Goal: Find specific page/section: Find specific page/section

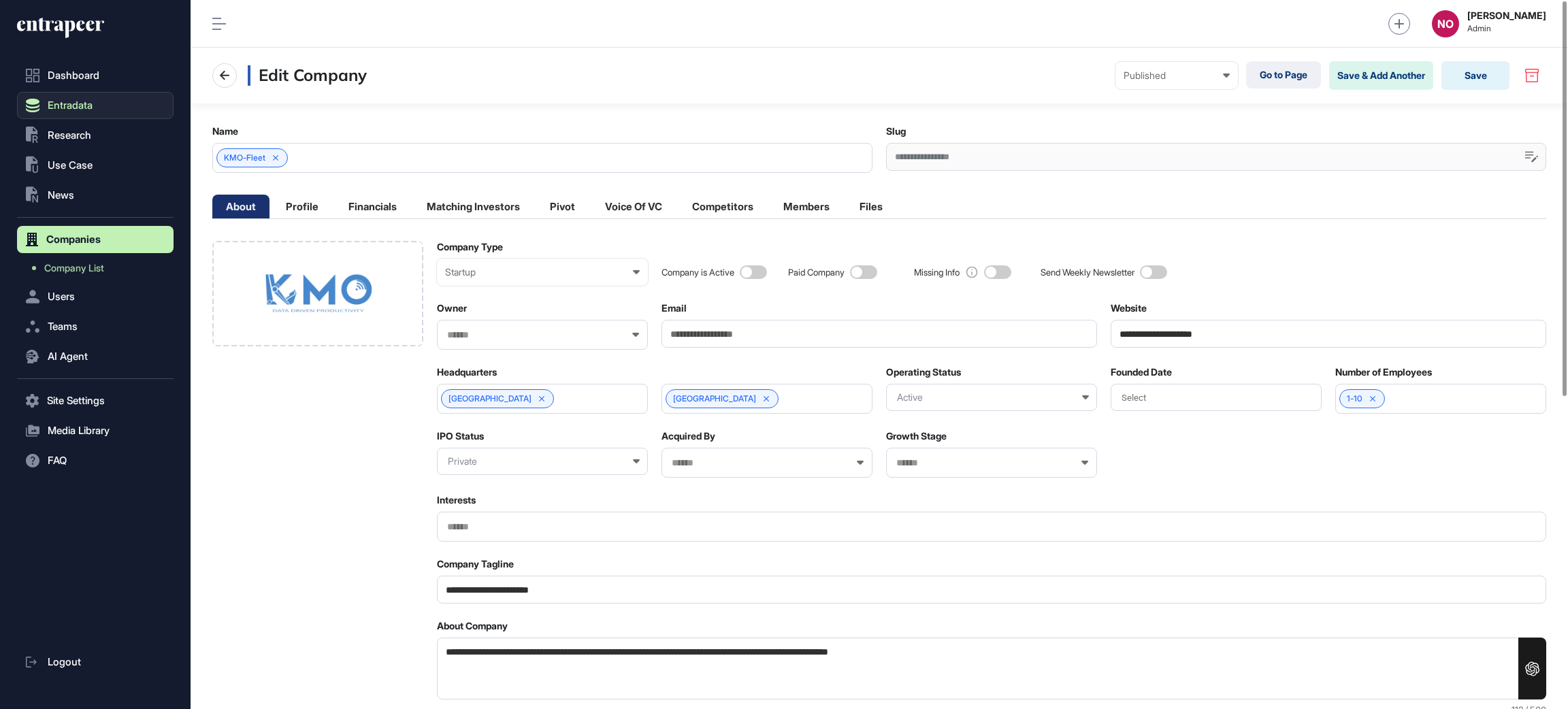
scroll to position [1, 1]
click at [104, 100] on button "Entradata" at bounding box center [95, 105] width 156 height 27
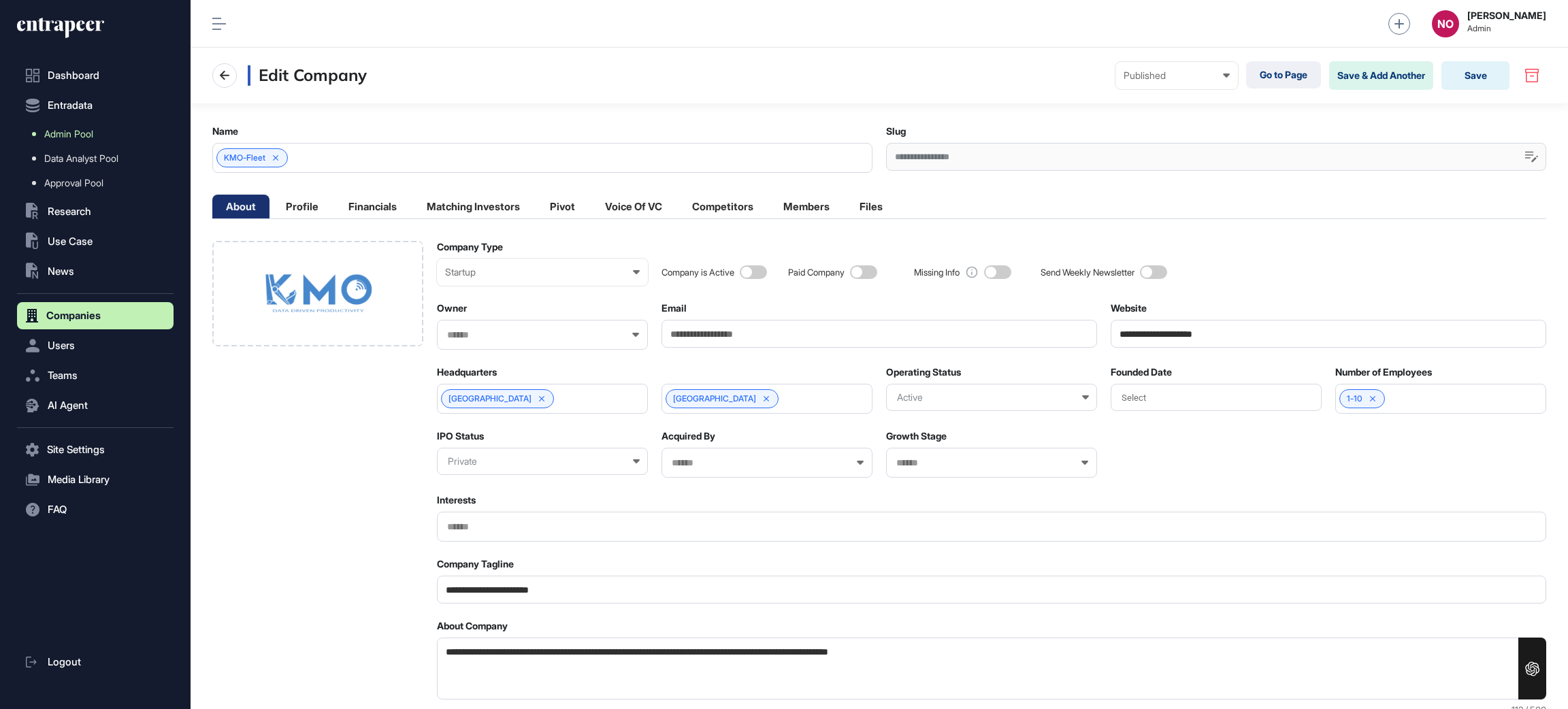
click at [99, 129] on link "Admin Pool" at bounding box center [99, 135] width 150 height 25
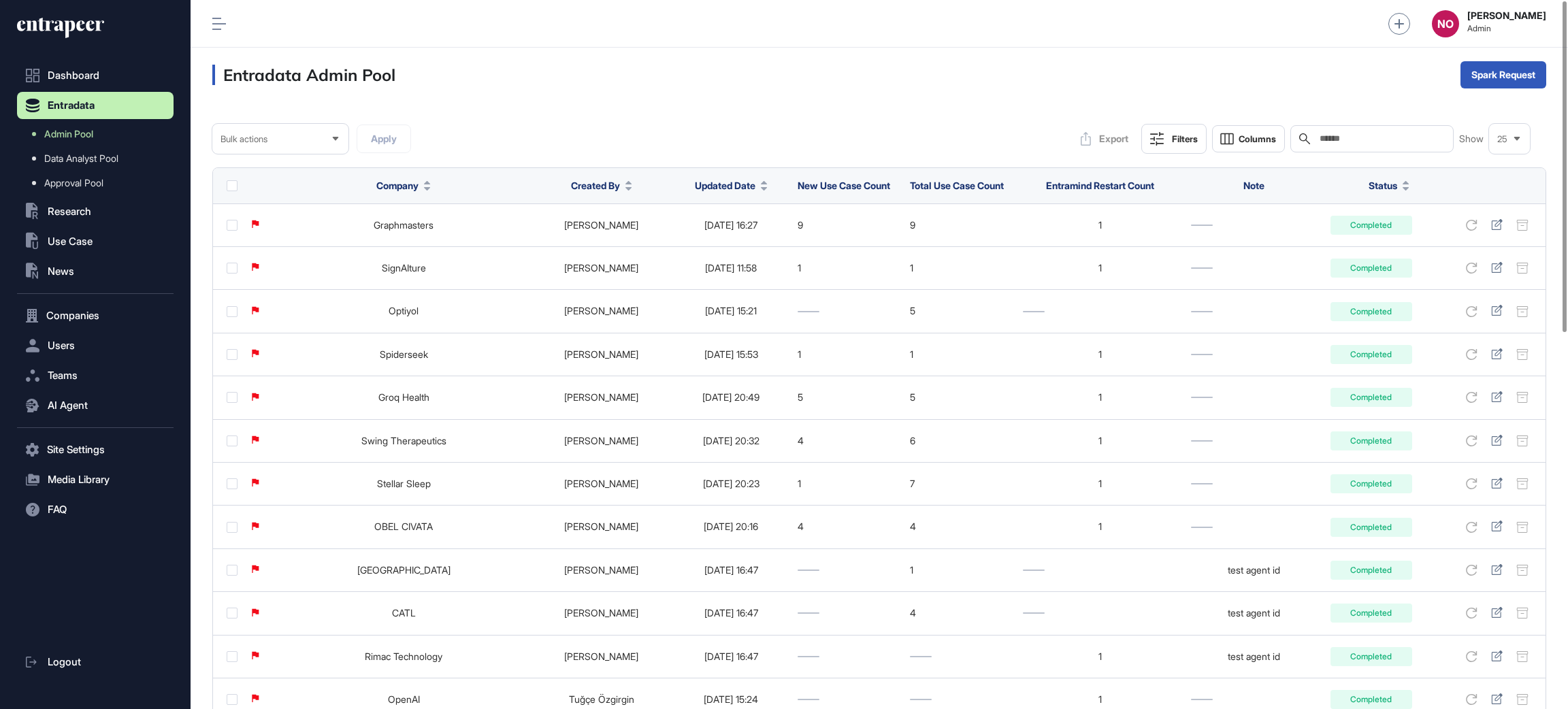
click at [719, 185] on span "Updated Date" at bounding box center [725, 185] width 61 height 14
click at [738, 238] on span "Sort Descending" at bounding box center [718, 243] width 54 height 11
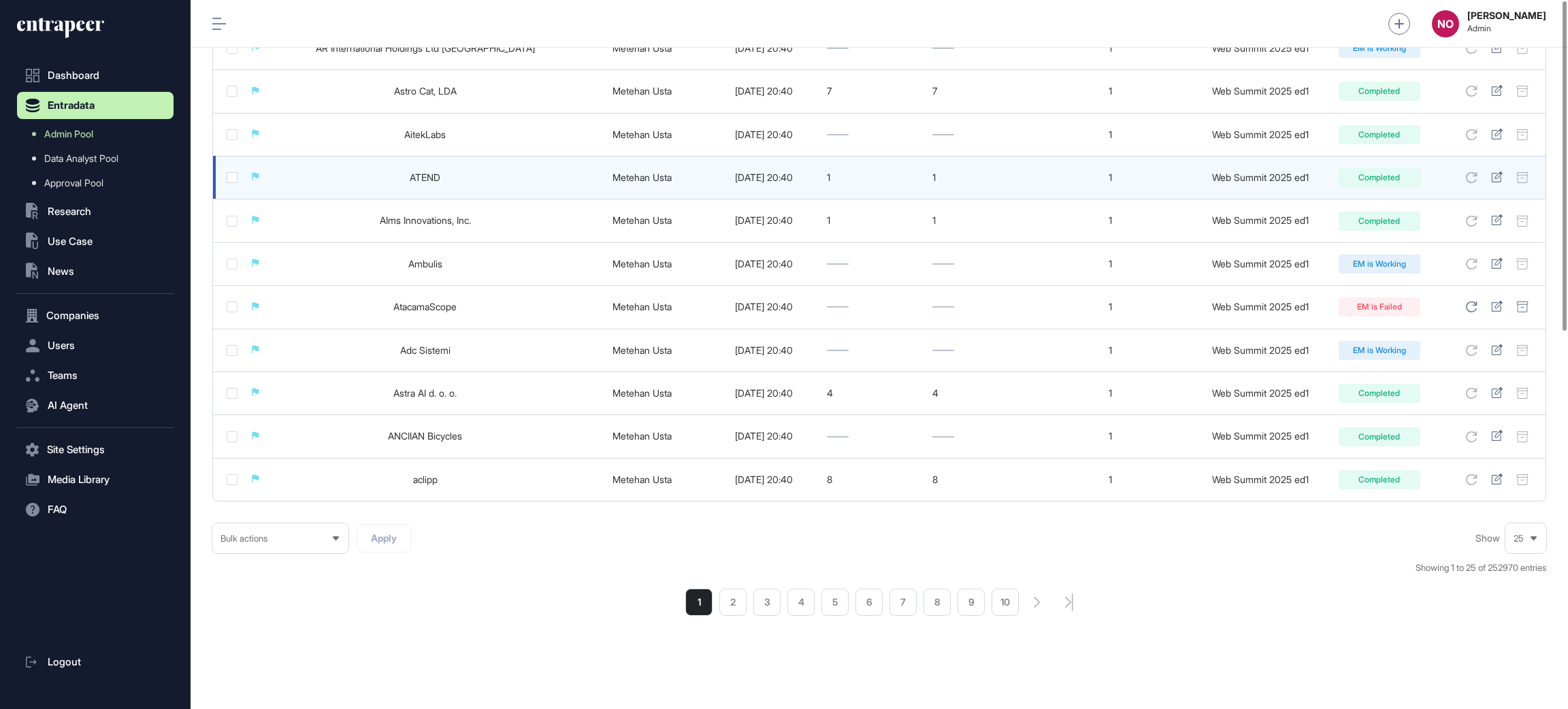
scroll to position [811, 0]
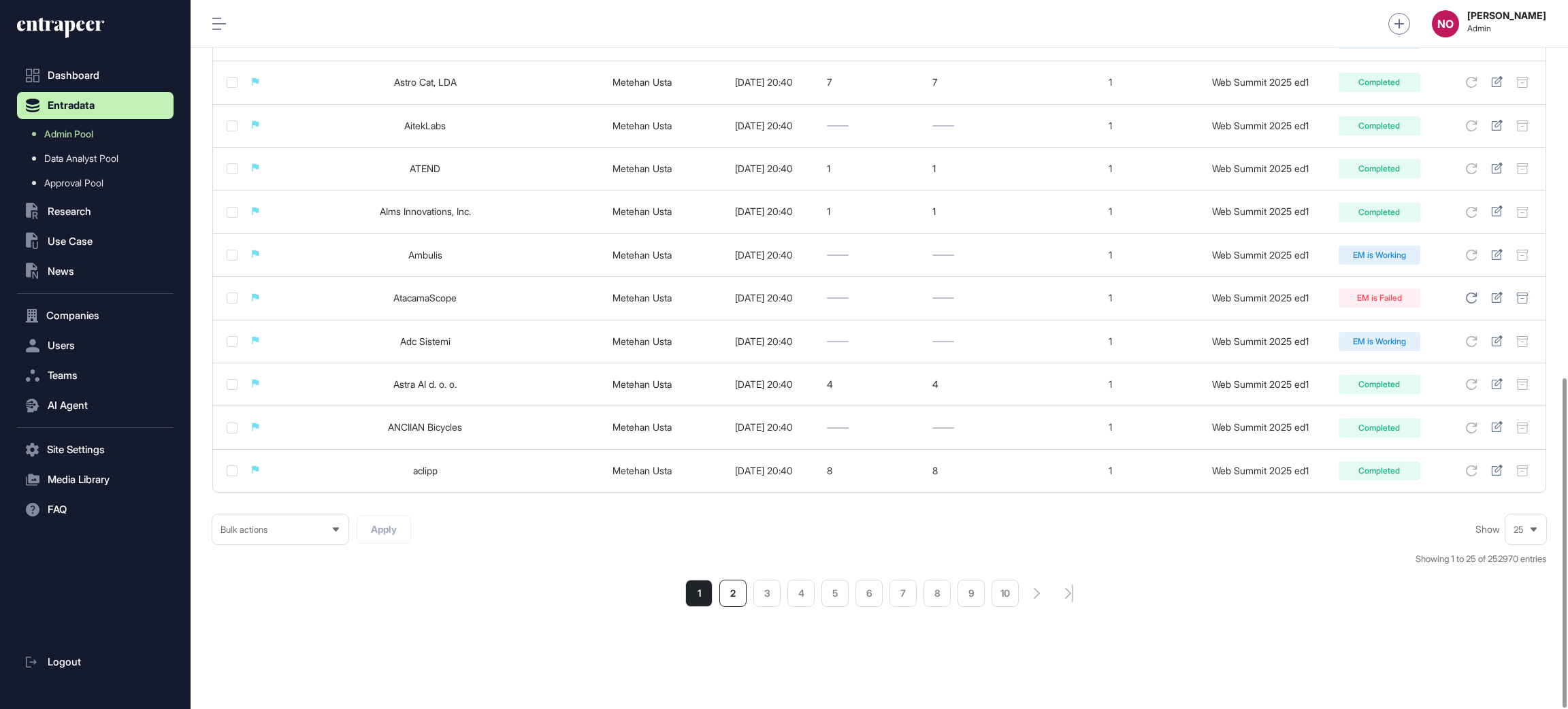
click at [734, 594] on li "2" at bounding box center [732, 593] width 27 height 27
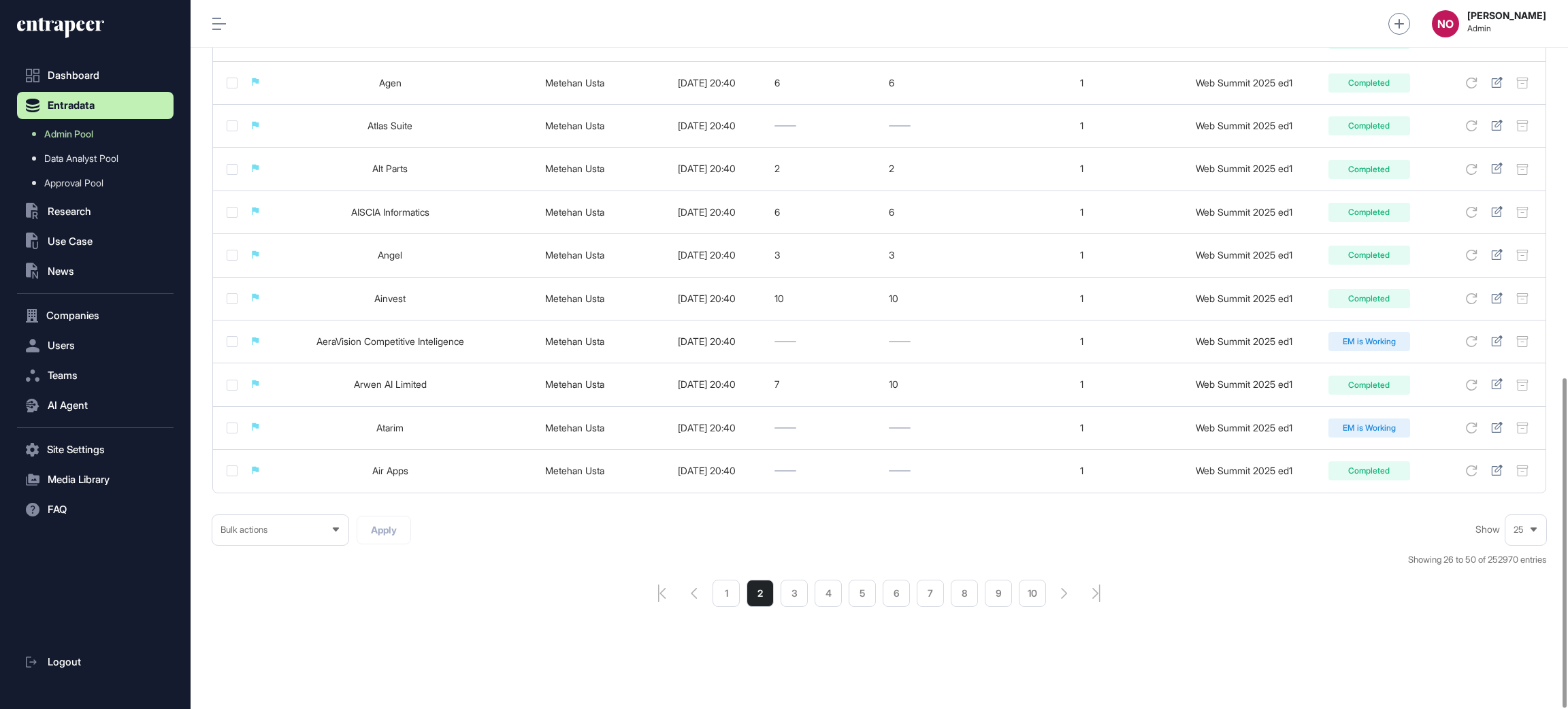
scroll to position [811, 0]
click at [789, 594] on li "3" at bounding box center [794, 593] width 27 height 27
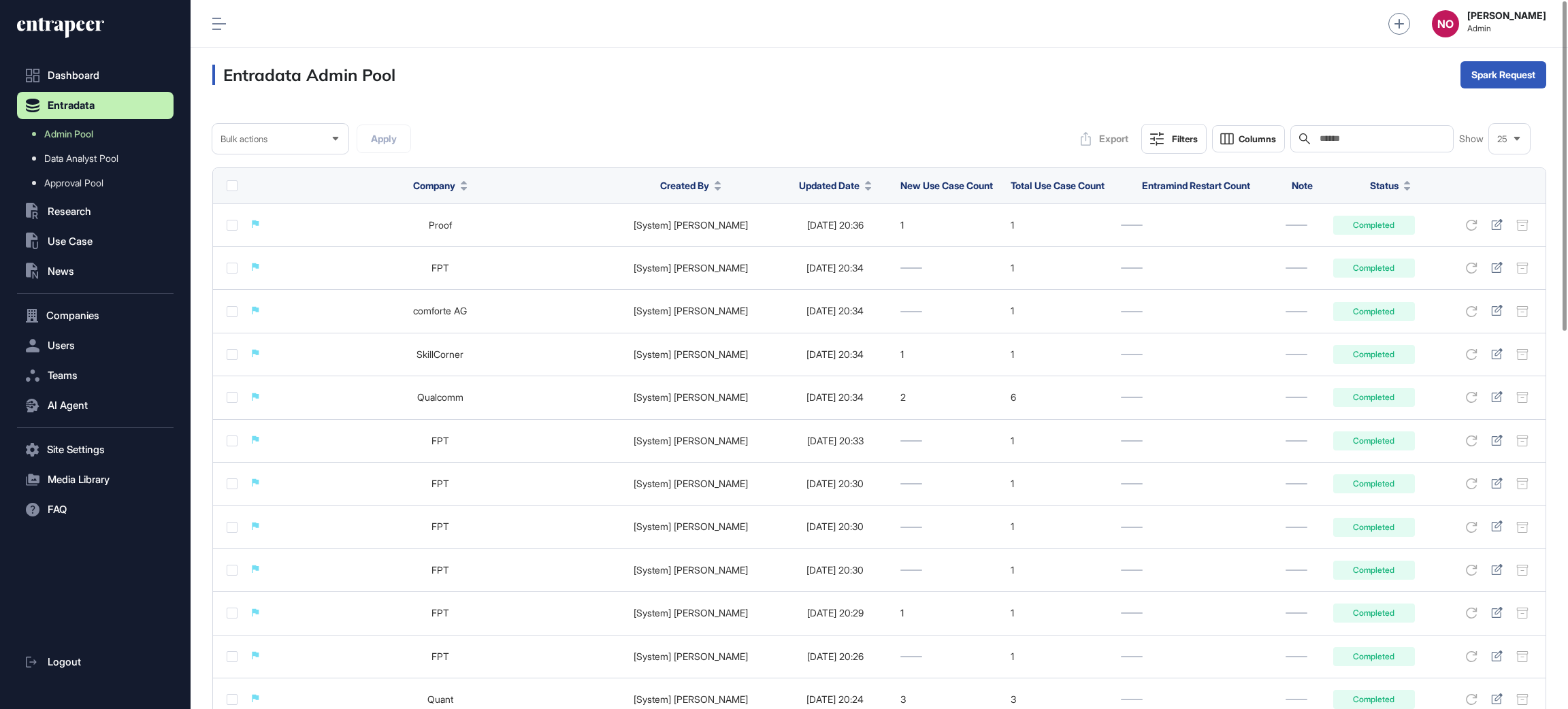
click at [1380, 139] on input "text" at bounding box center [1381, 138] width 127 height 10
paste input "**********"
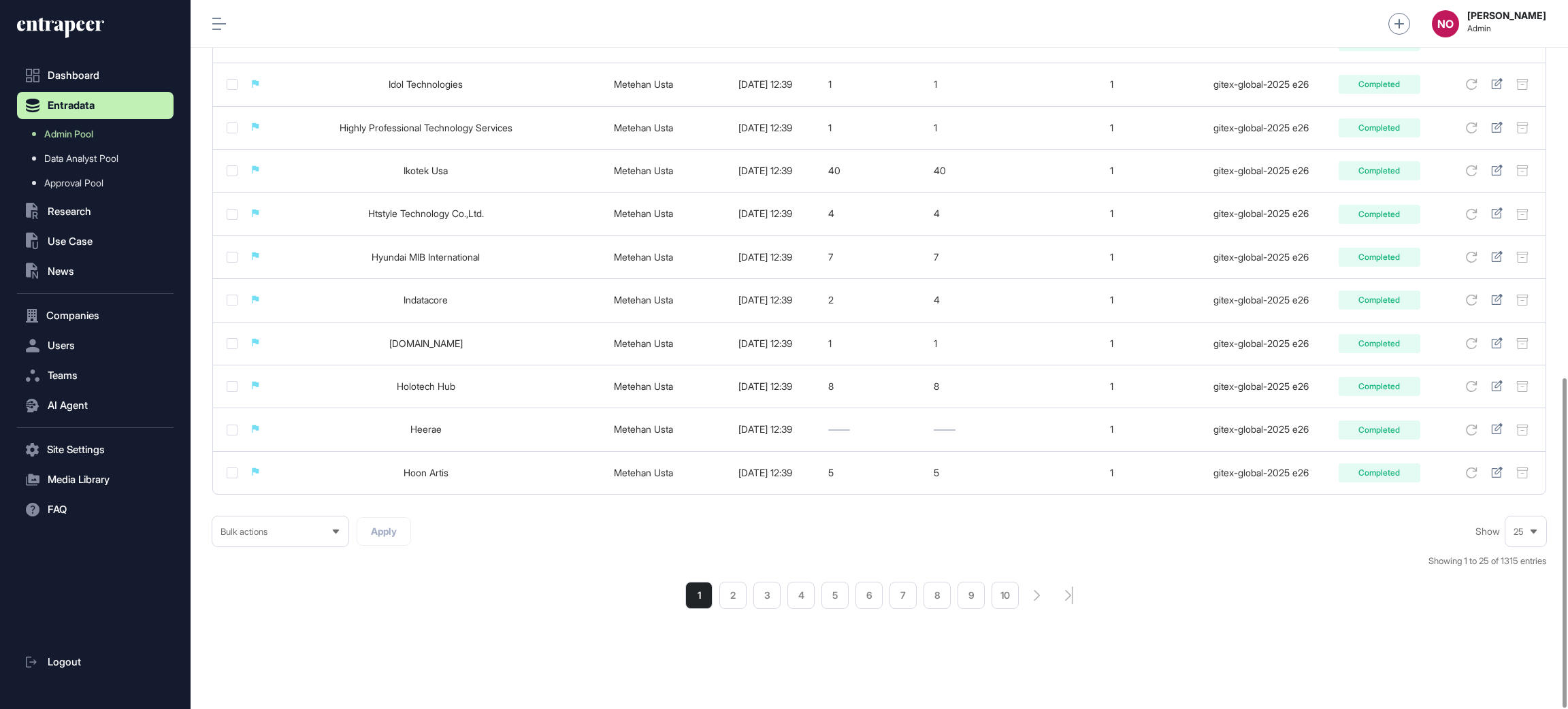
scroll to position [811, 0]
type input "**********"
drag, startPoint x: 1566, startPoint y: 576, endPoint x: 1491, endPoint y: 673, distance: 122.6
click at [1491, 673] on div "**********" at bounding box center [879, 354] width 1378 height 709
click at [740, 598] on li "2" at bounding box center [732, 593] width 27 height 27
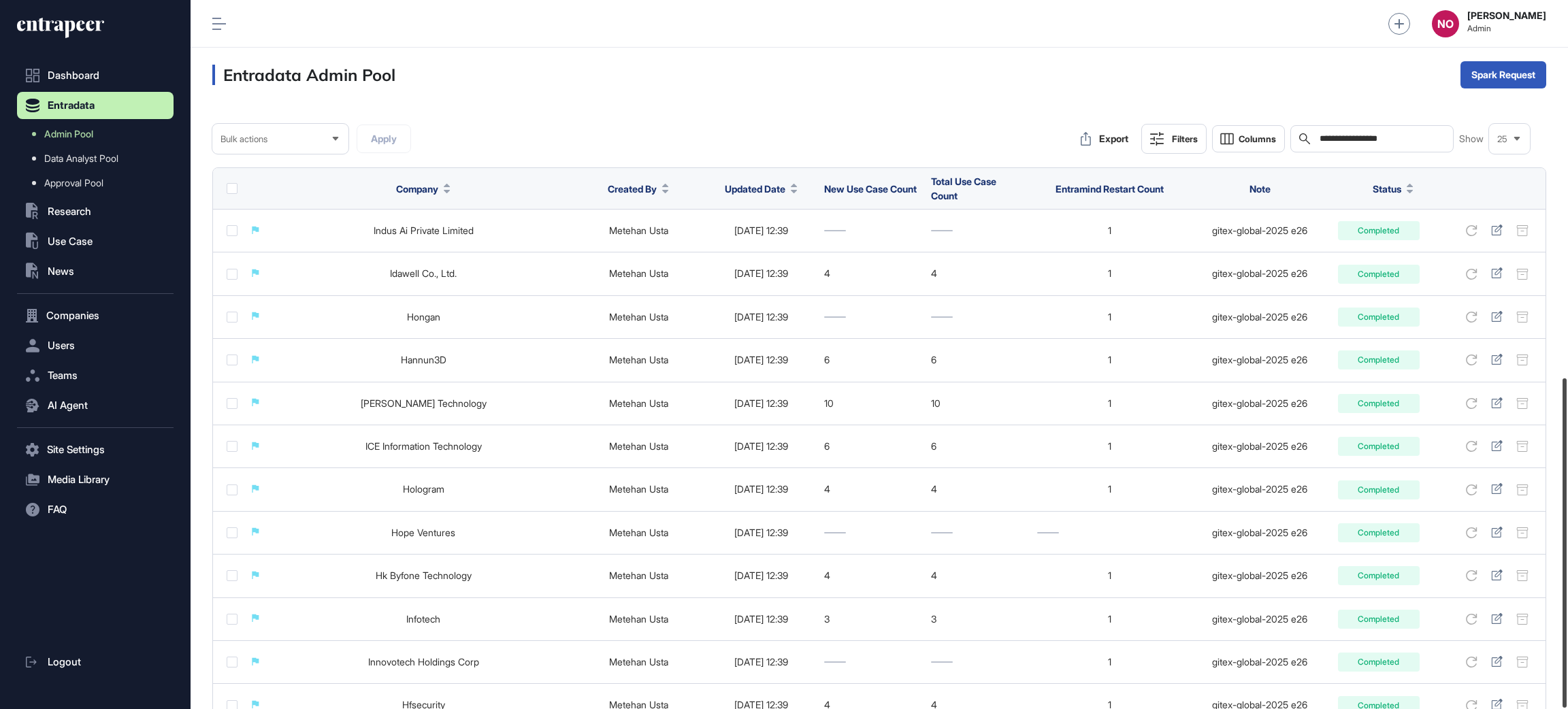
scroll to position [811, 0]
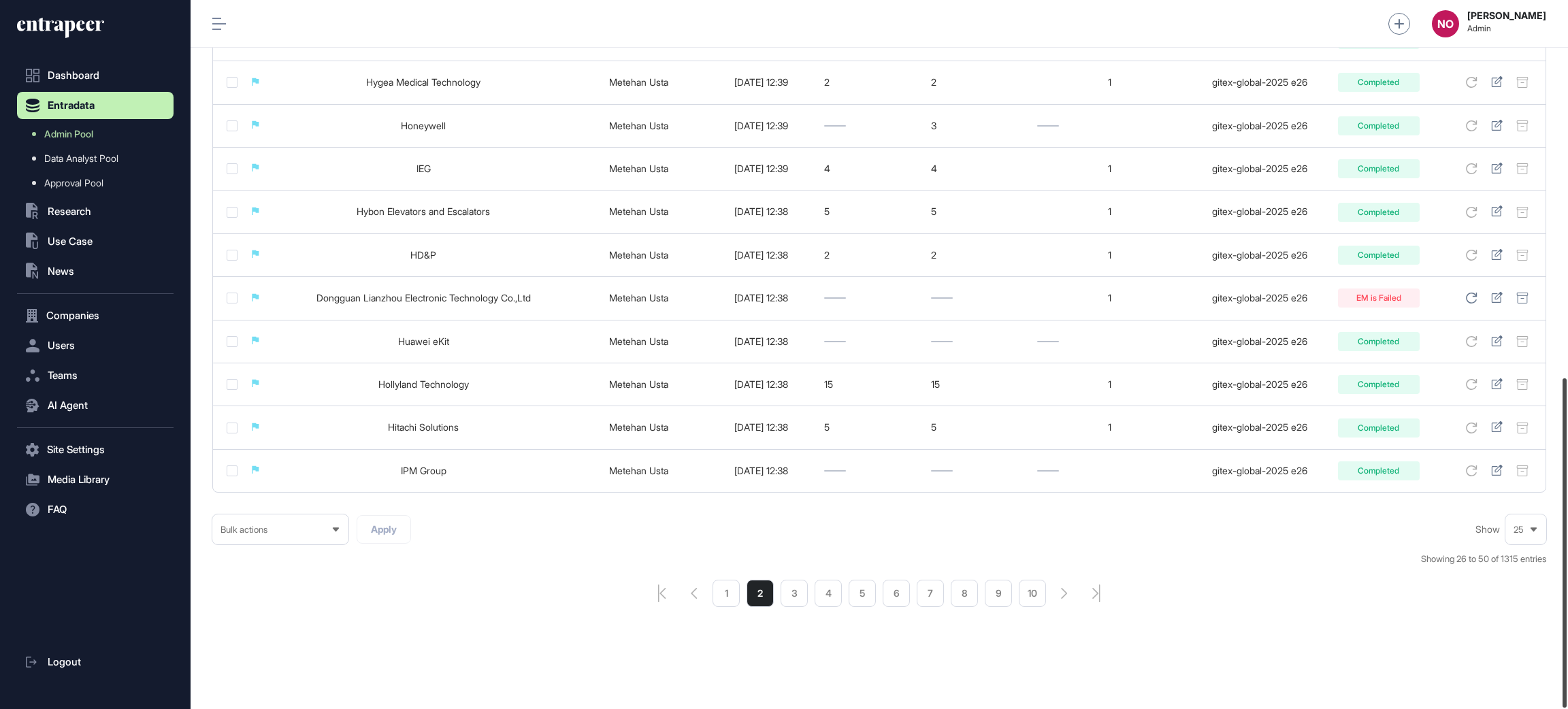
drag, startPoint x: 1566, startPoint y: 235, endPoint x: 1390, endPoint y: 667, distance: 466.5
click at [1496, 670] on div "**********" at bounding box center [879, 354] width 1378 height 709
click at [717, 599] on li "1" at bounding box center [726, 593] width 27 height 27
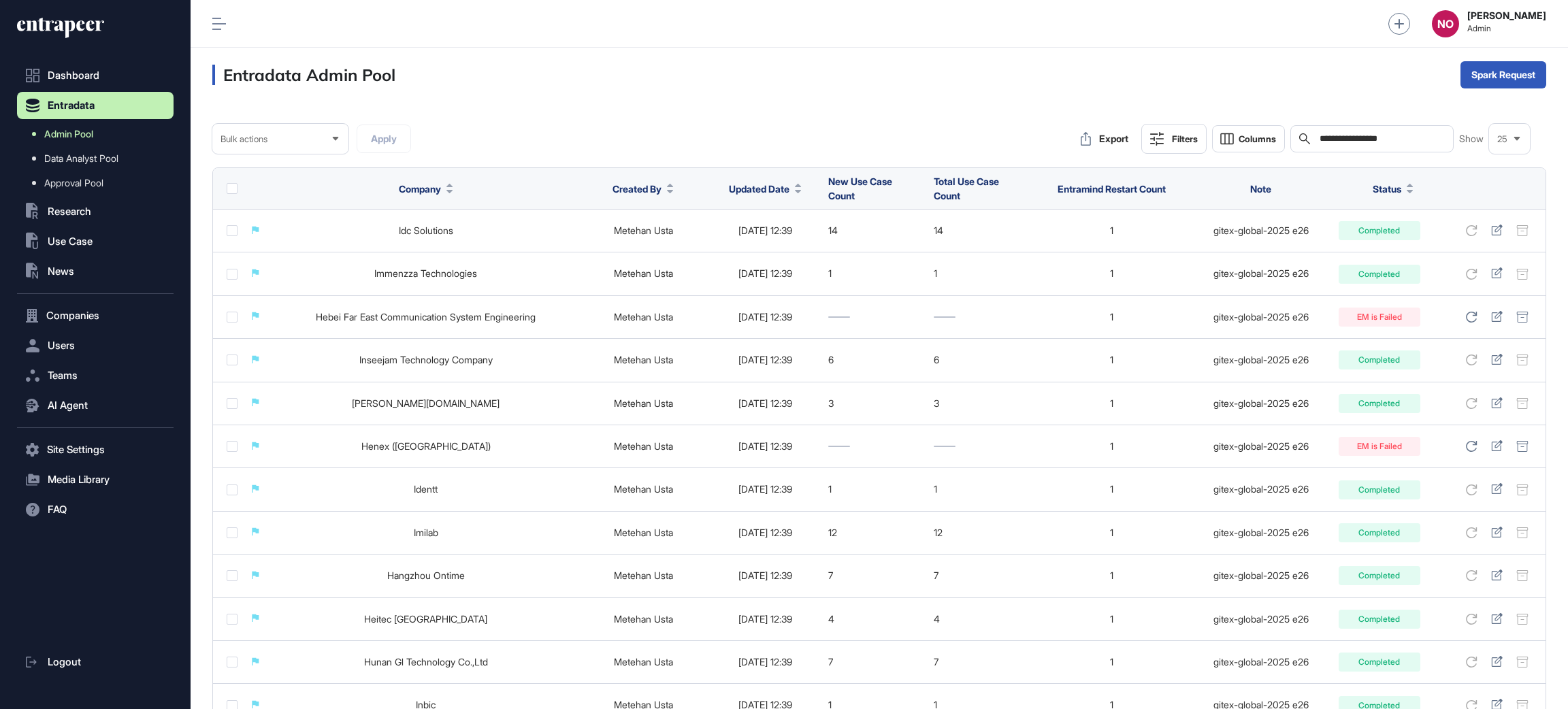
click at [99, 134] on link "Admin Pool" at bounding box center [99, 135] width 150 height 25
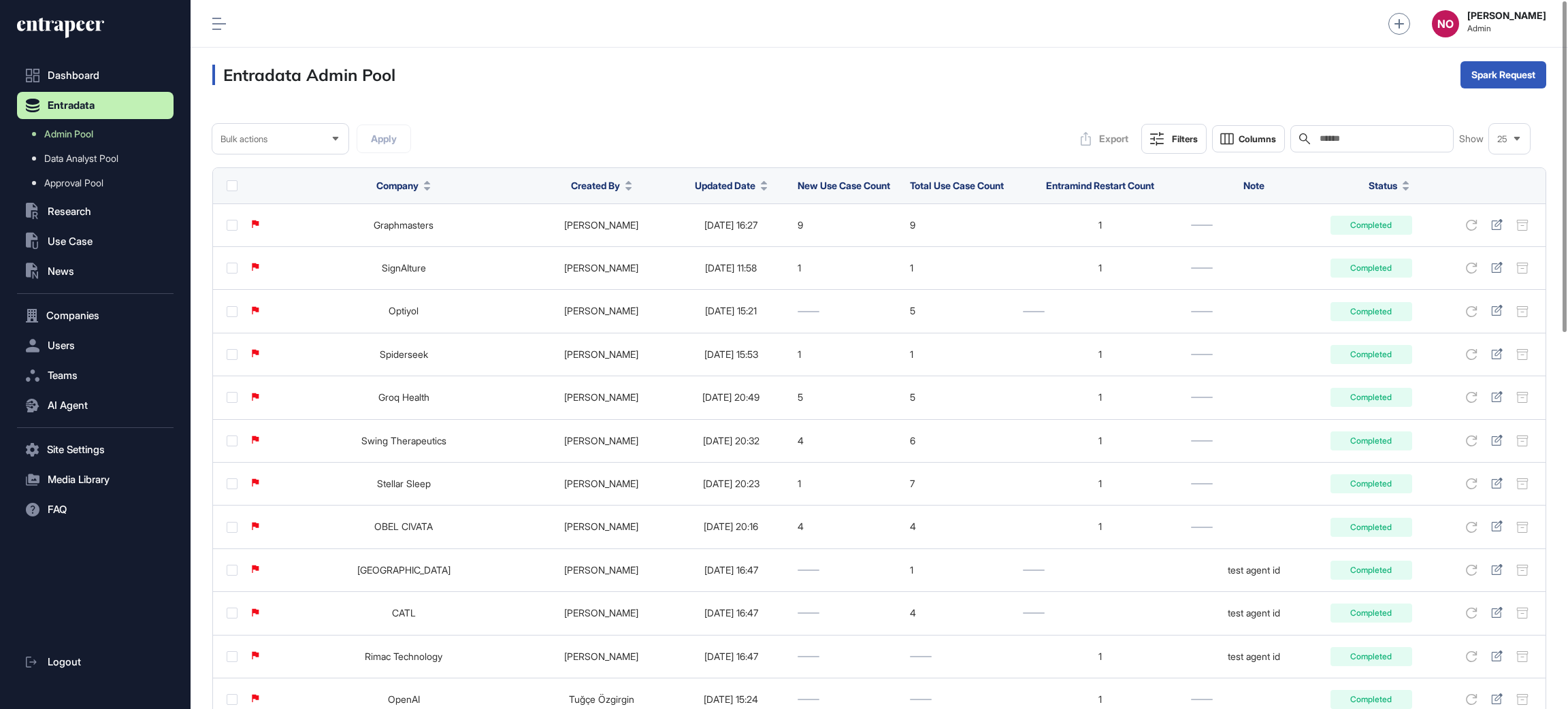
click at [761, 185] on div at bounding box center [764, 186] width 7 height 9
click at [742, 235] on div "Sort Descending" at bounding box center [710, 243] width 84 height 20
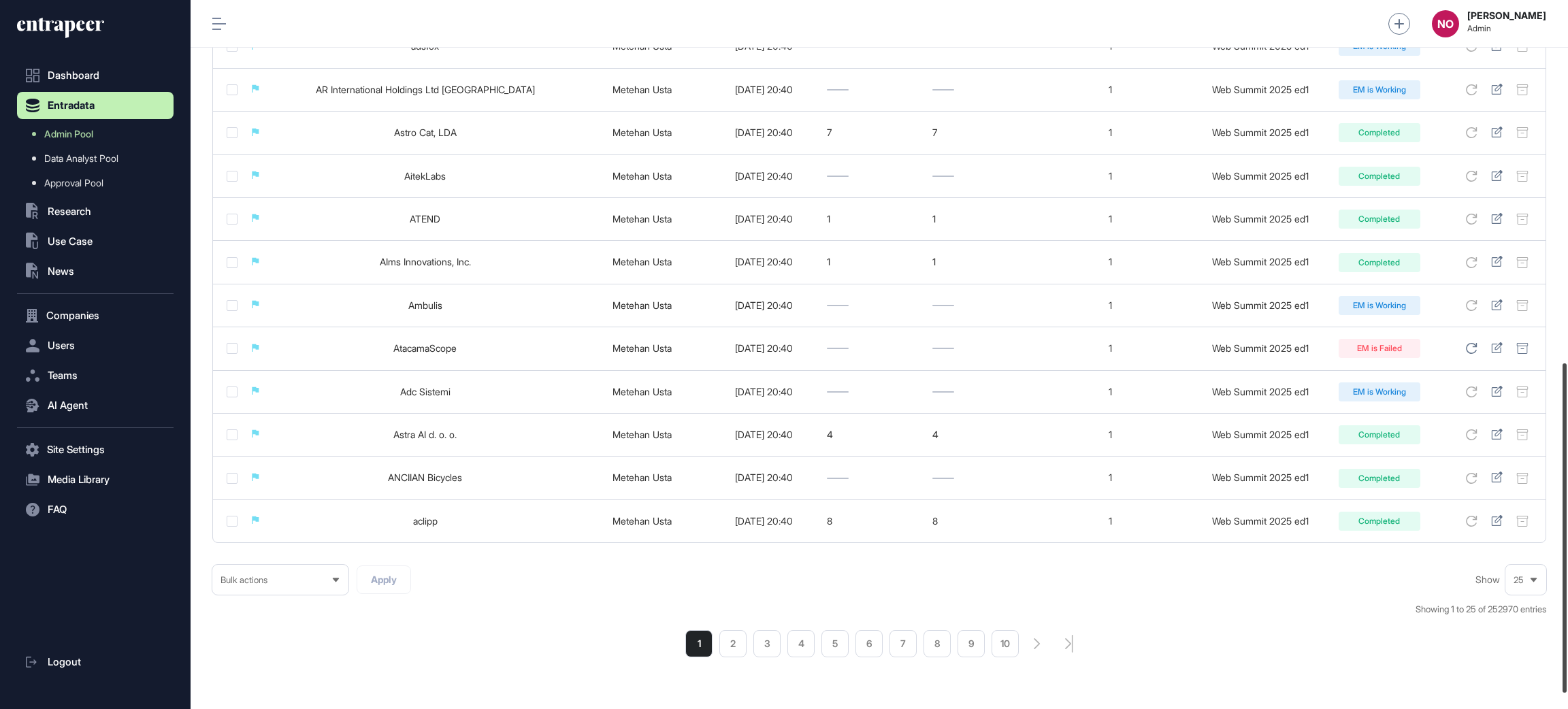
scroll to position [811, 0]
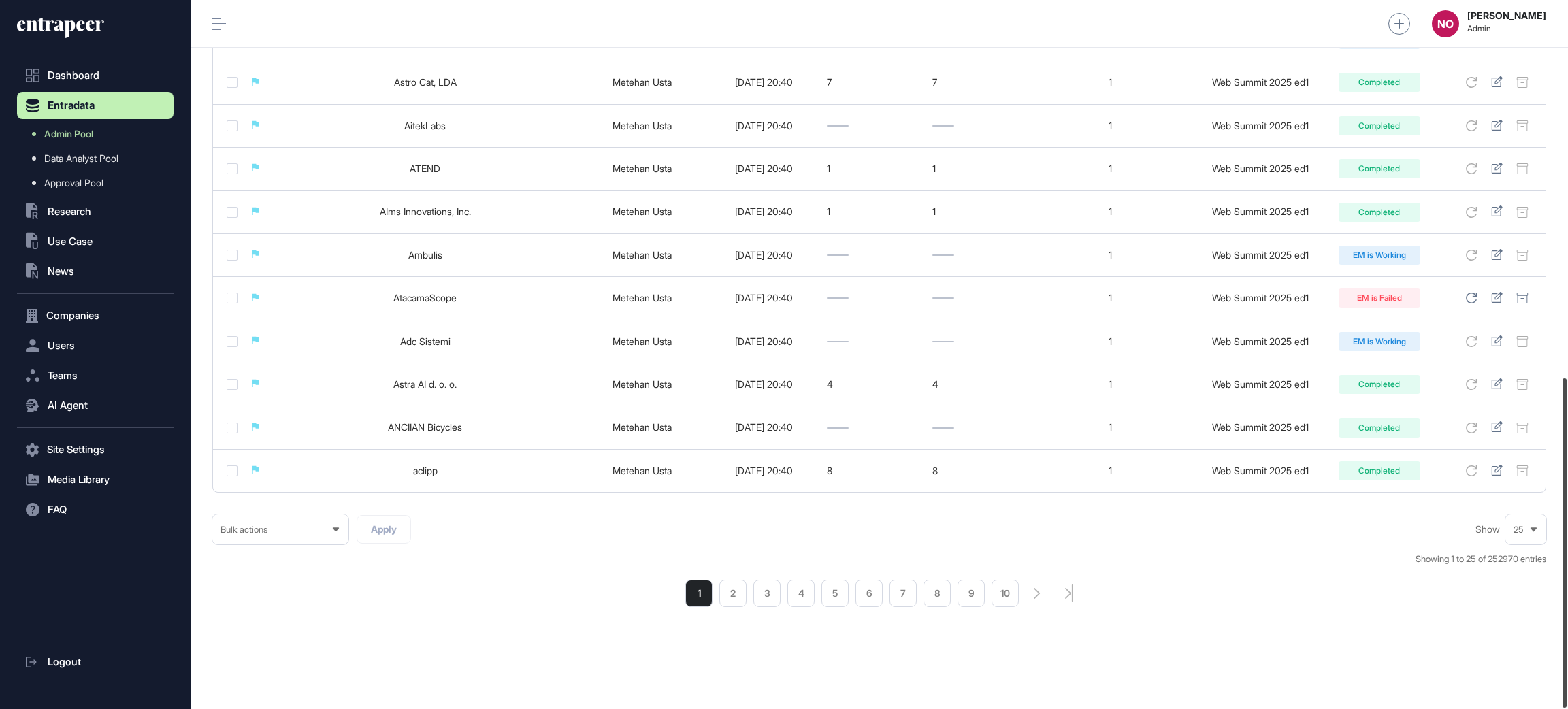
drag, startPoint x: 1566, startPoint y: 154, endPoint x: 1542, endPoint y: 554, distance: 400.7
click at [1542, 554] on div "Admin Dashboard Dashboard Profile My Content Request More Data NO [PERSON_NAME]…" at bounding box center [879, 354] width 1378 height 709
